Goal: Information Seeking & Learning: Learn about a topic

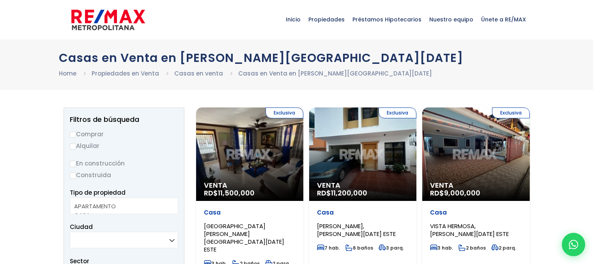
select select
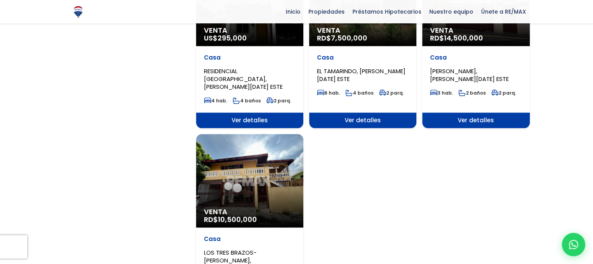
scroll to position [950, 0]
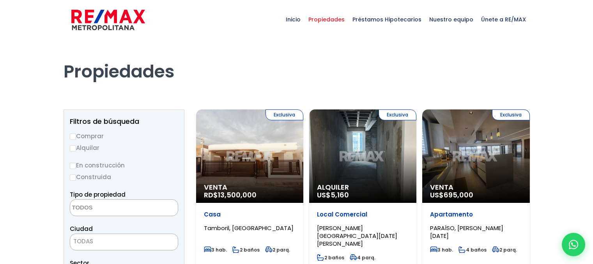
select select
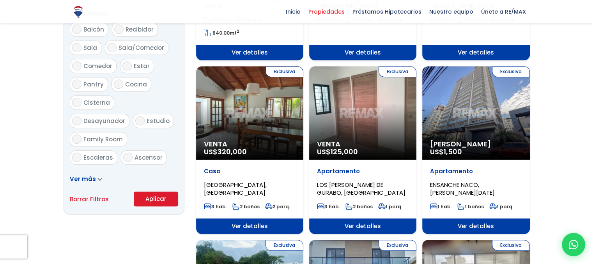
scroll to position [425, 0]
